Goal: Navigation & Orientation: Find specific page/section

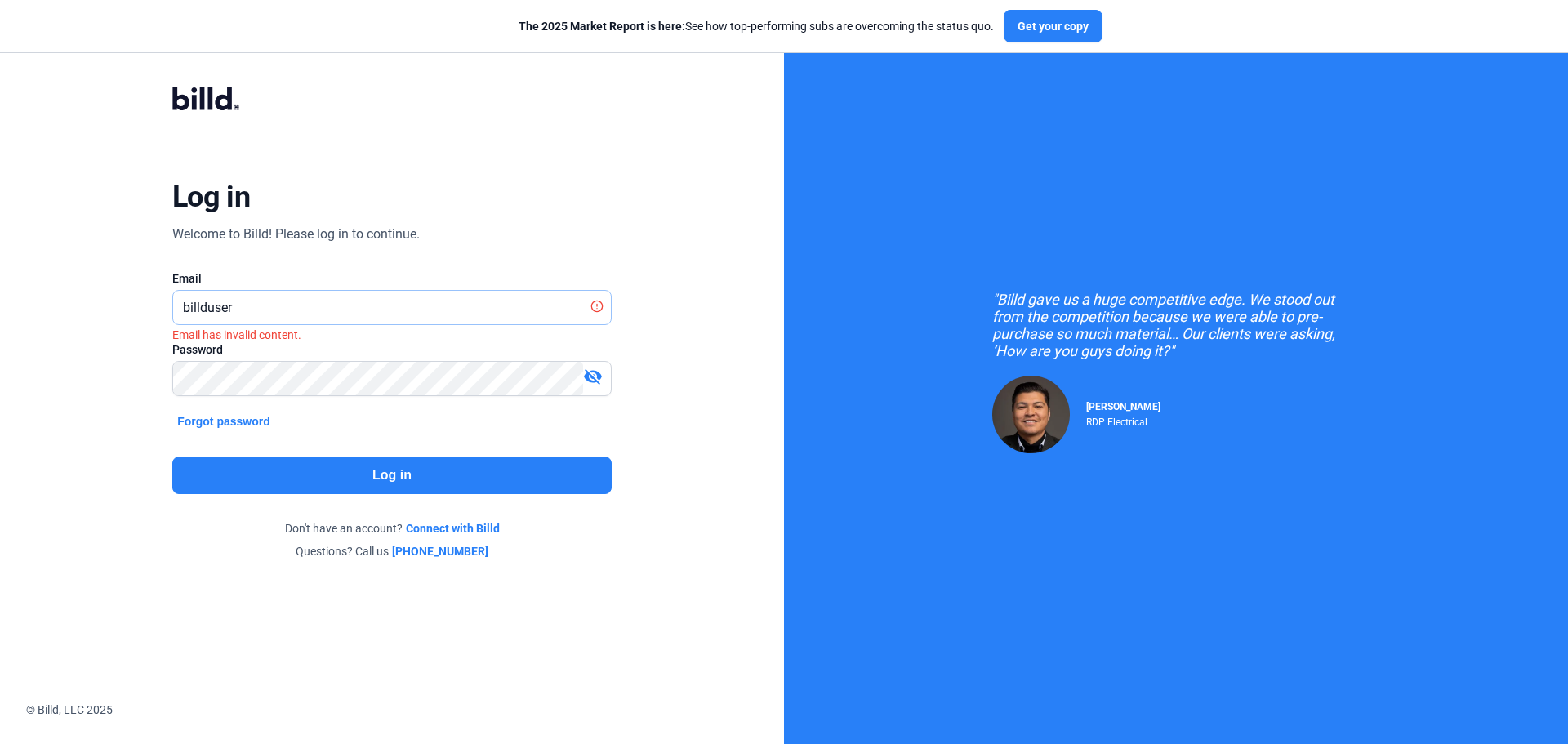
click at [332, 305] on input "billduser" at bounding box center [383, 307] width 419 height 33
click at [332, 305] on input "billduser" at bounding box center [392, 307] width 438 height 33
click at [321, 312] on input "billduser" at bounding box center [392, 307] width 438 height 33
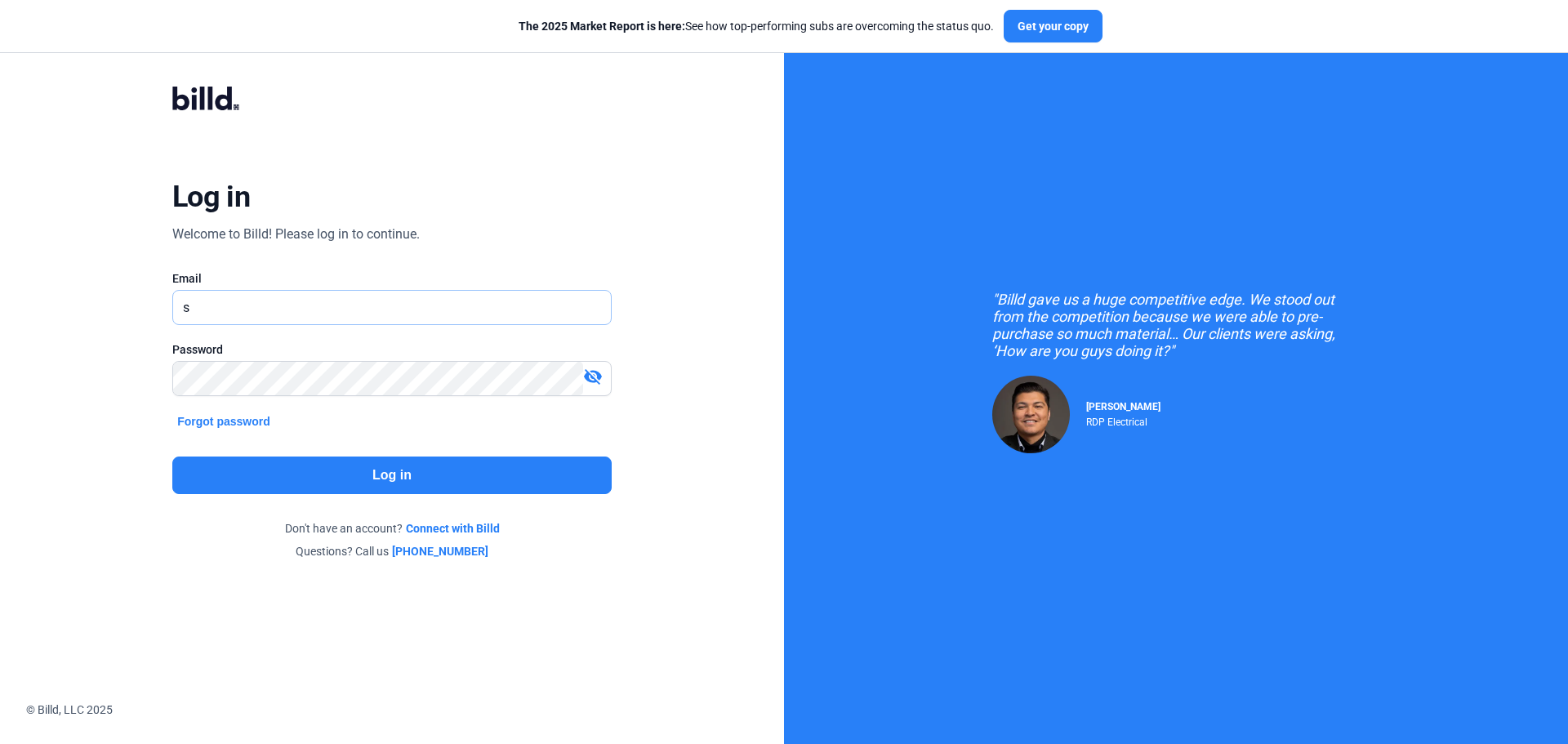
type input "[EMAIL_ADDRESS][DOMAIN_NAME]"
click at [440, 466] on button "Log in" at bounding box center [392, 475] width 440 height 38
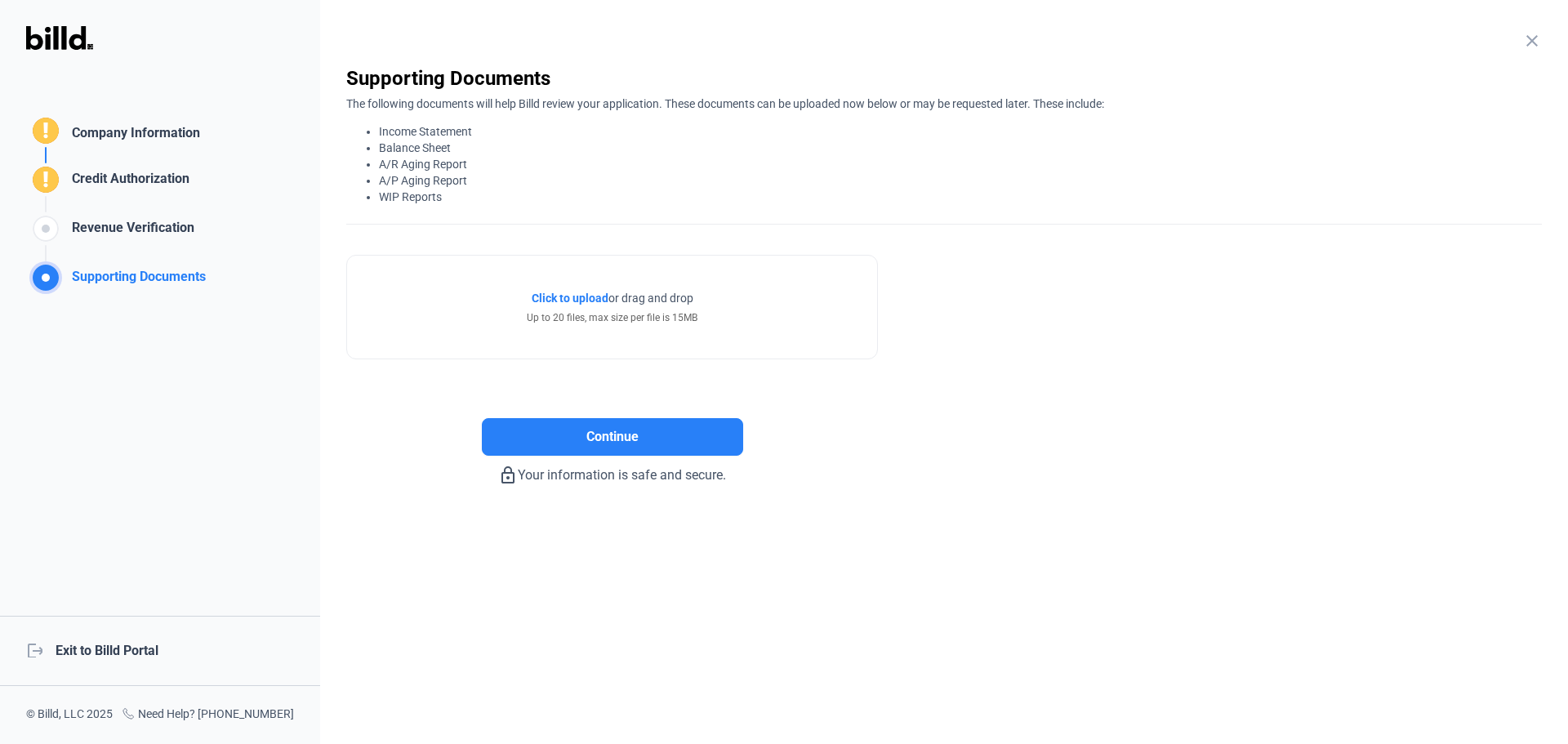
click at [124, 645] on div "logout Exit to Billd Portal" at bounding box center [160, 651] width 320 height 70
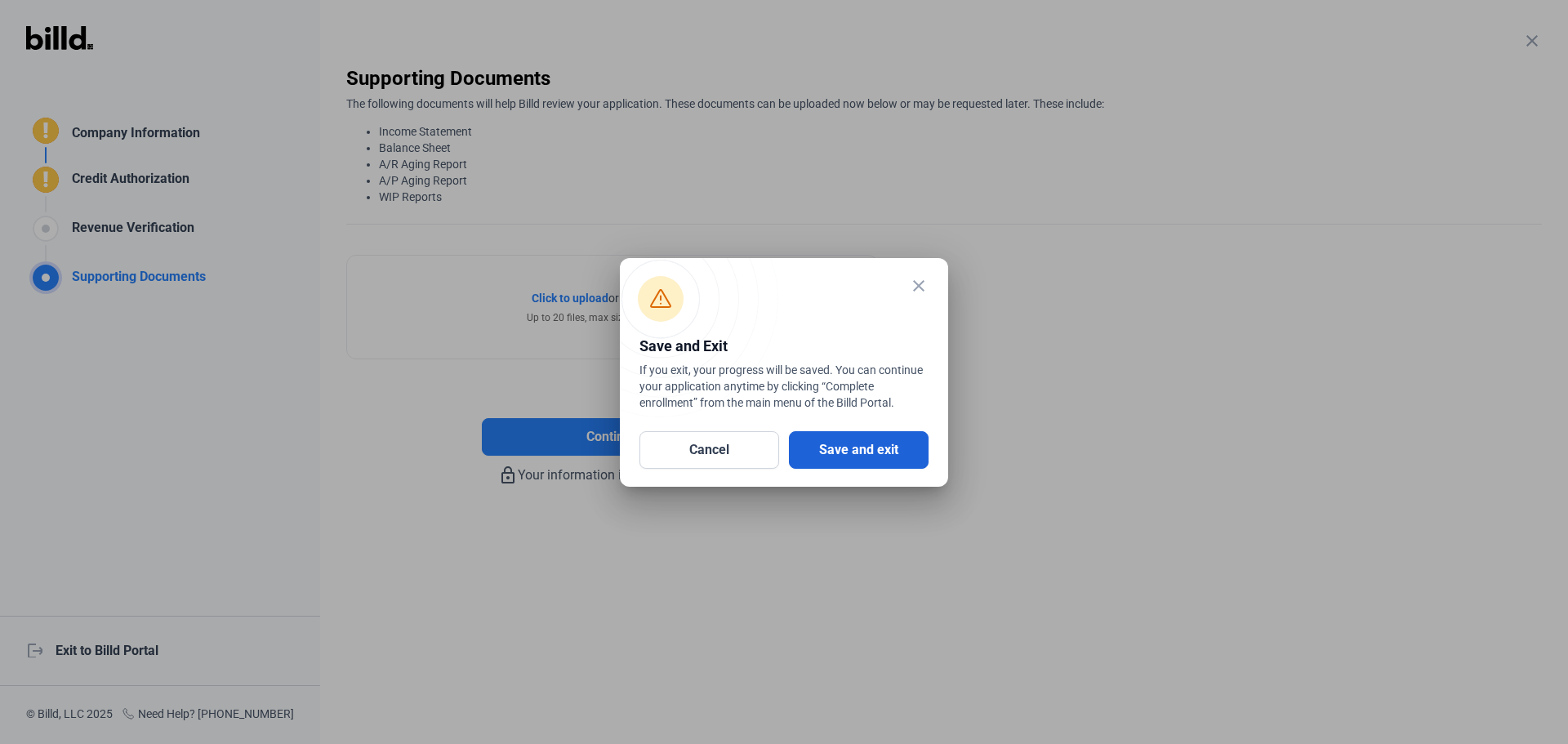
click at [861, 450] on button "Save and exit" at bounding box center [859, 449] width 140 height 38
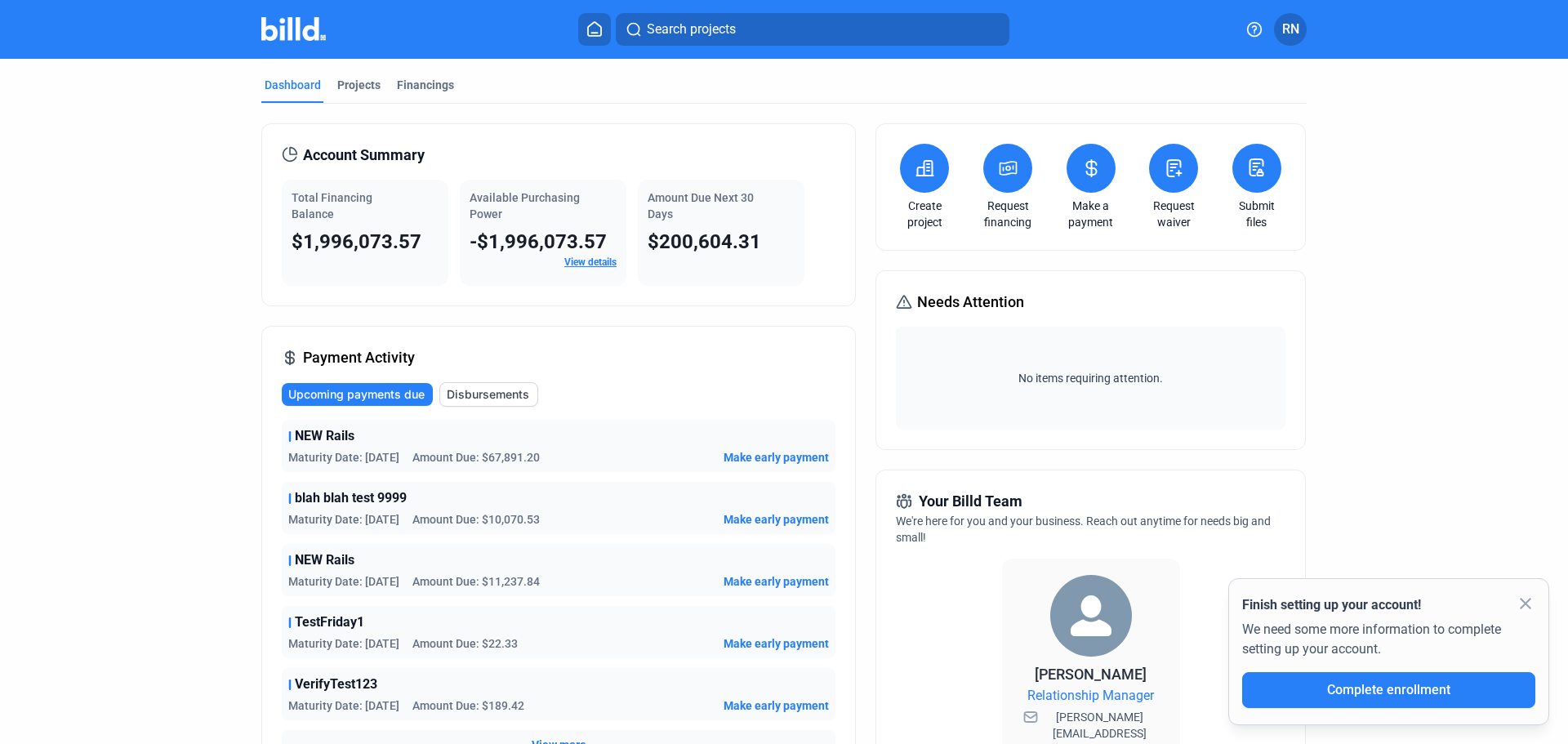
click at [598, 258] on link "View details" at bounding box center [590, 262] width 52 height 12
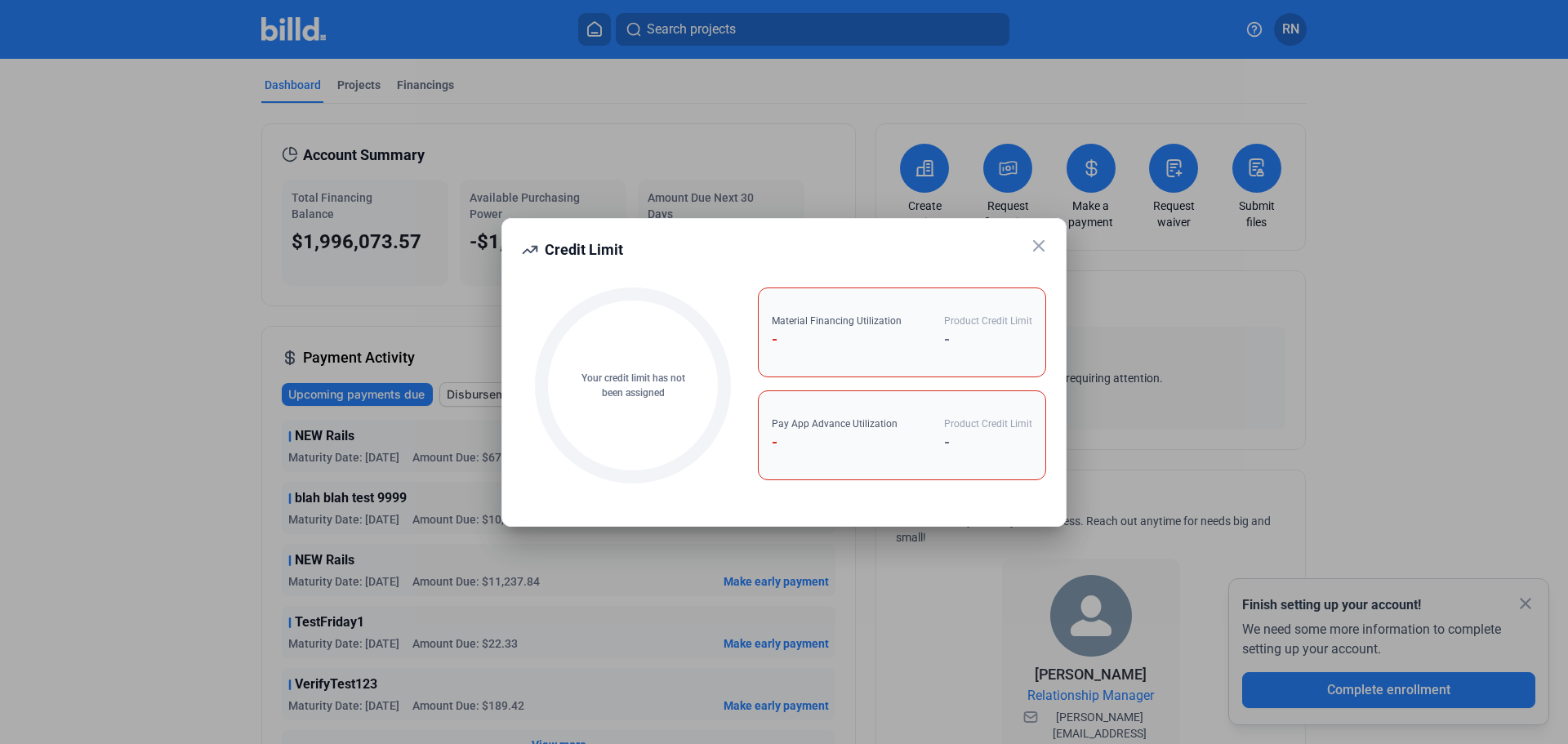
click at [1509, 252] on div at bounding box center [784, 372] width 1568 height 744
